Goal: Task Accomplishment & Management: Use online tool/utility

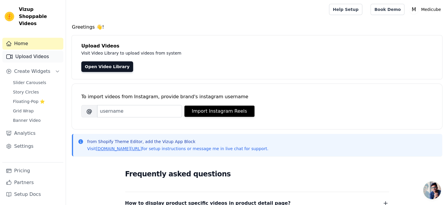
click at [37, 51] on link "Upload Videos" at bounding box center [32, 57] width 61 height 12
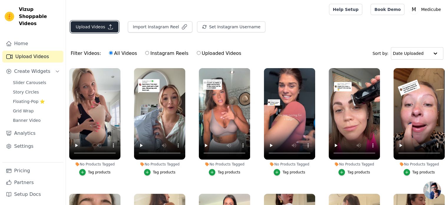
click at [95, 28] on button "Upload Videos" at bounding box center [95, 26] width 48 height 11
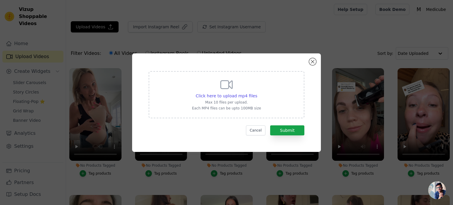
click at [230, 92] on div "Click here to upload mp4 files Max 10 files per upload. Each MP4 files can be u…" at bounding box center [226, 93] width 69 height 33
click at [257, 93] on input "Click here to upload mp4 files Max 10 files per upload. Each MP4 files can be u…" at bounding box center [257, 93] width 0 height 0
type input "C:\fakepath\snaptik_7454005542848040222_v2.mp4"
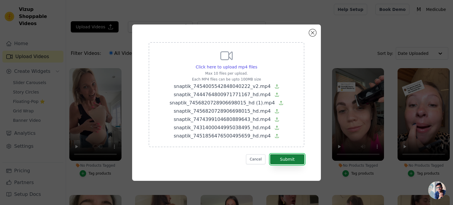
click at [283, 159] on button "Submit" at bounding box center [287, 159] width 34 height 10
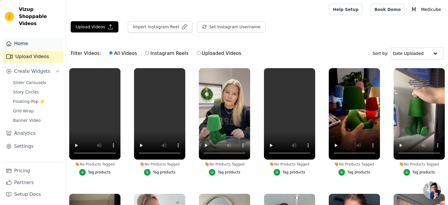
click at [35, 38] on link "Home" at bounding box center [32, 44] width 61 height 12
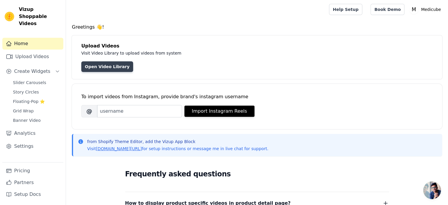
click at [98, 63] on link "Open Video Library" at bounding box center [107, 66] width 52 height 11
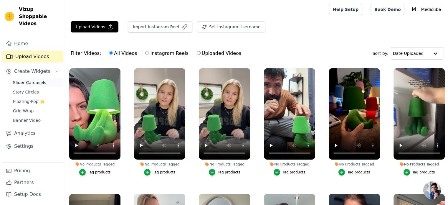
click at [32, 79] on link "Slider Carousels" at bounding box center [36, 82] width 54 height 8
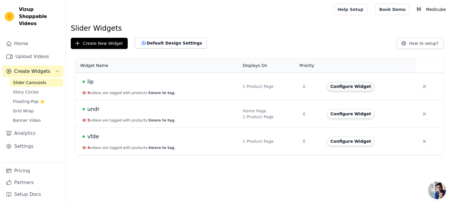
click at [346, 85] on button "Configure Widget" at bounding box center [350, 86] width 48 height 9
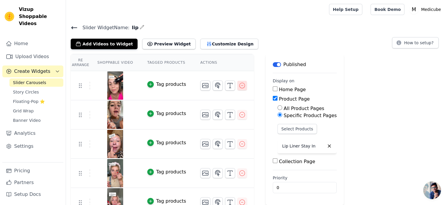
click at [239, 82] on icon "button" at bounding box center [242, 85] width 7 height 7
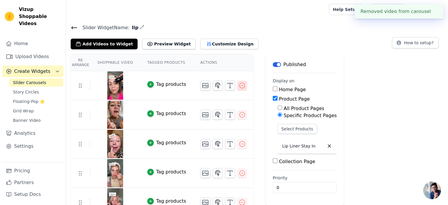
click at [239, 84] on icon "button" at bounding box center [242, 85] width 7 height 7
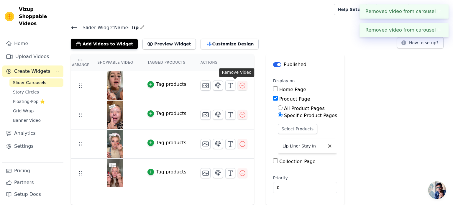
click at [236, 85] on div "Re Arrange Shoppable Video Tagged Products Actions Tag products Tag products Ta…" at bounding box center [259, 129] width 387 height 151
click at [239, 85] on icon "button" at bounding box center [242, 85] width 7 height 7
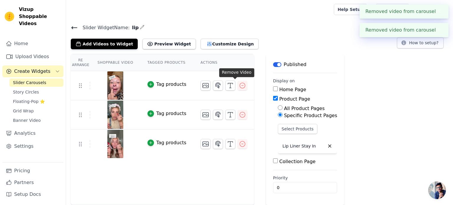
click at [239, 85] on icon "button" at bounding box center [242, 85] width 7 height 7
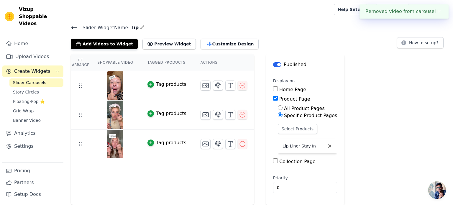
click at [239, 85] on icon "button" at bounding box center [242, 85] width 7 height 7
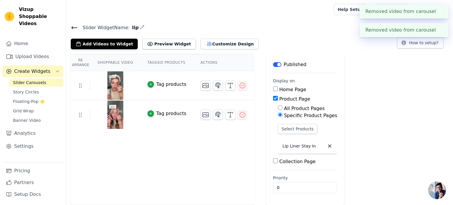
click at [239, 85] on icon "button" at bounding box center [242, 85] width 7 height 7
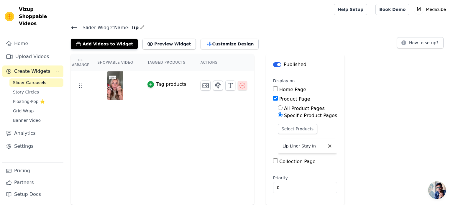
click at [237, 89] on button "button" at bounding box center [241, 85] width 9 height 9
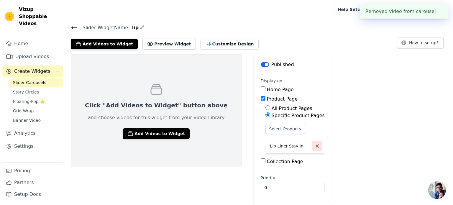
click at [314, 146] on icon "button" at bounding box center [316, 145] width 5 height 5
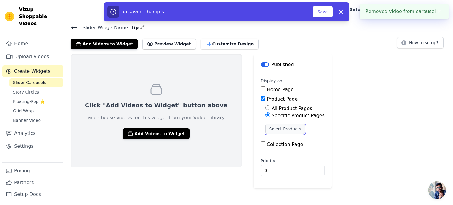
click at [265, 128] on button "Select Products" at bounding box center [284, 129] width 39 height 10
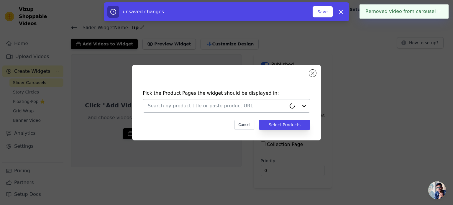
click at [239, 112] on div at bounding box center [217, 105] width 138 height 13
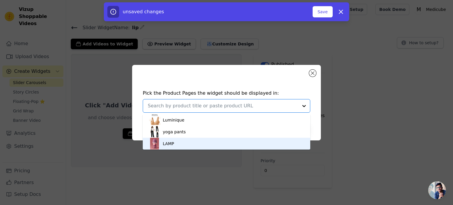
click at [204, 141] on div "LAMP" at bounding box center [227, 144] width 156 height 12
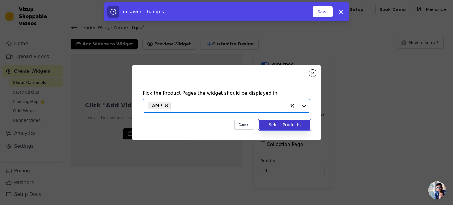
click at [282, 125] on button "Select Products" at bounding box center [284, 125] width 51 height 10
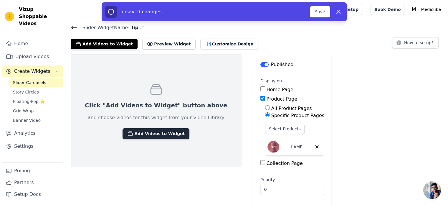
click at [161, 130] on button "Add Videos to Widget" at bounding box center [156, 133] width 67 height 11
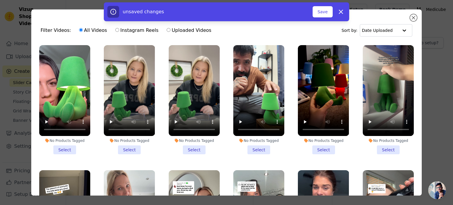
click at [65, 142] on li "No Products Tagged Select" at bounding box center [64, 99] width 51 height 109
click at [0, 0] on input "No Products Tagged Select" at bounding box center [0, 0] width 0 height 0
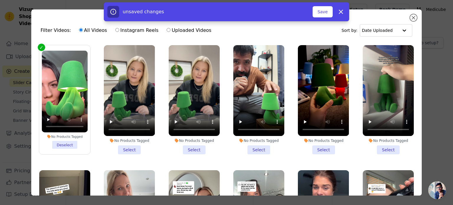
scroll to position [39, 0]
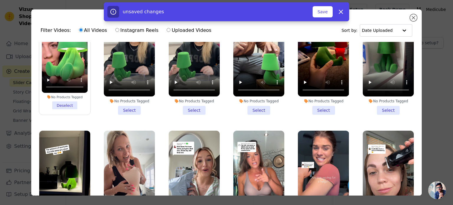
click at [387, 107] on li "No Products Tagged Select" at bounding box center [387, 60] width 51 height 109
click at [0, 0] on input "No Products Tagged Select" at bounding box center [0, 0] width 0 height 0
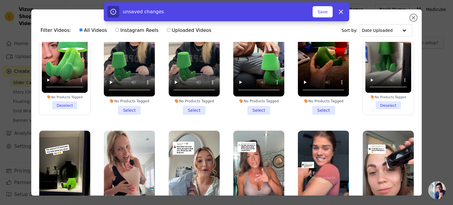
click at [326, 113] on div "No Products Tagged Select" at bounding box center [322, 60] width 57 height 116
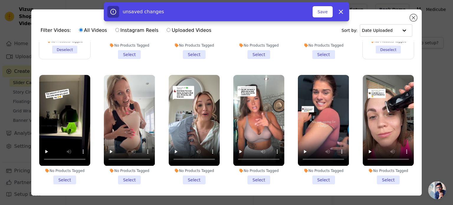
scroll to position [64, 0]
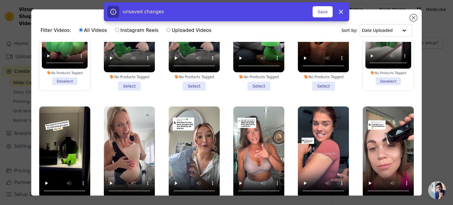
click at [311, 83] on li "No Products Tagged Select" at bounding box center [323, 35] width 51 height 109
click at [0, 0] on input "No Products Tagged Select" at bounding box center [0, 0] width 0 height 0
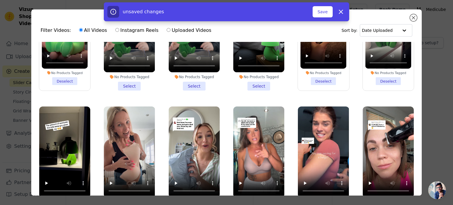
scroll to position [97, 0]
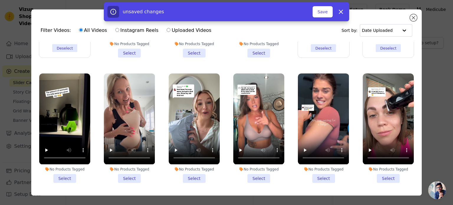
click at [70, 173] on li "No Products Tagged Select" at bounding box center [64, 127] width 51 height 109
click at [0, 0] on input "No Products Tagged Select" at bounding box center [0, 0] width 0 height 0
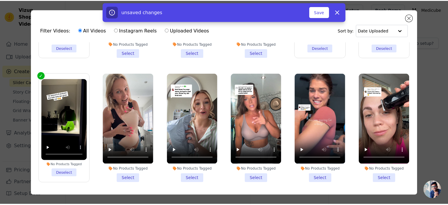
scroll to position [0, 0]
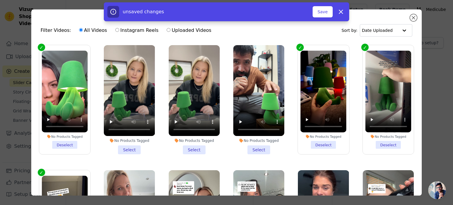
click at [59, 144] on li "No Products Tagged Deselect" at bounding box center [65, 100] width 46 height 98
click at [0, 0] on input "No Products Tagged Deselect" at bounding box center [0, 0] width 0 height 0
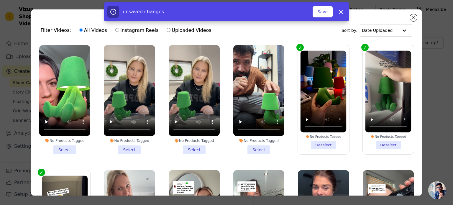
click at [58, 147] on li "No Products Tagged Select" at bounding box center [64, 99] width 51 height 109
click at [0, 0] on input "No Products Tagged Select" at bounding box center [0, 0] width 0 height 0
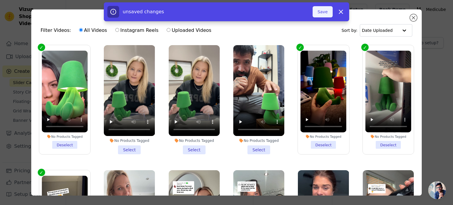
click at [324, 13] on button "Save" at bounding box center [322, 11] width 20 height 11
click at [323, 12] on button "Save" at bounding box center [322, 11] width 20 height 11
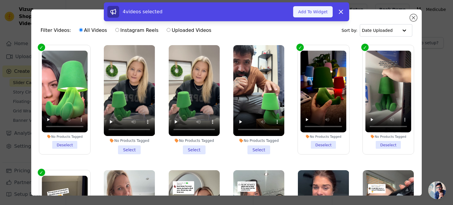
click at [300, 15] on button "Add To Widget" at bounding box center [312, 11] width 39 height 11
